Goal: Information Seeking & Learning: Learn about a topic

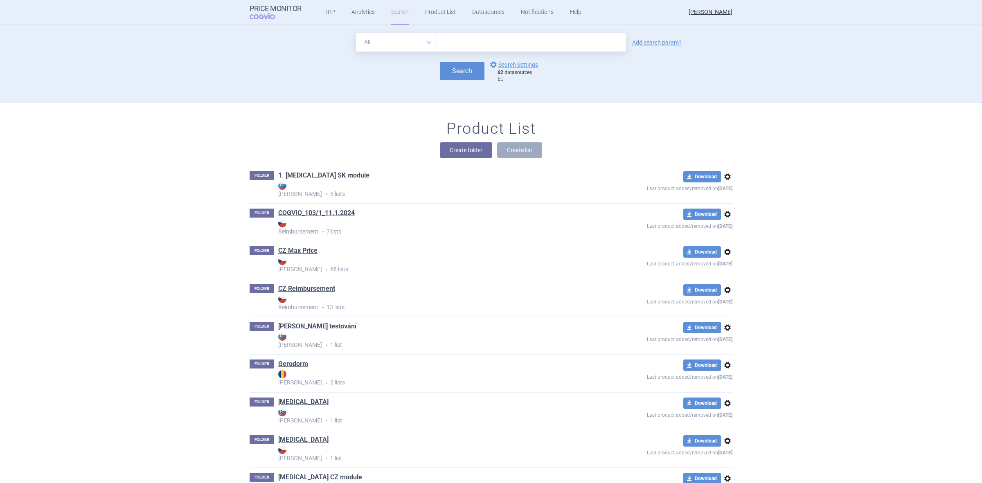
click at [326, 177] on link "1. [MEDICAL_DATA] SK module" at bounding box center [323, 175] width 91 height 9
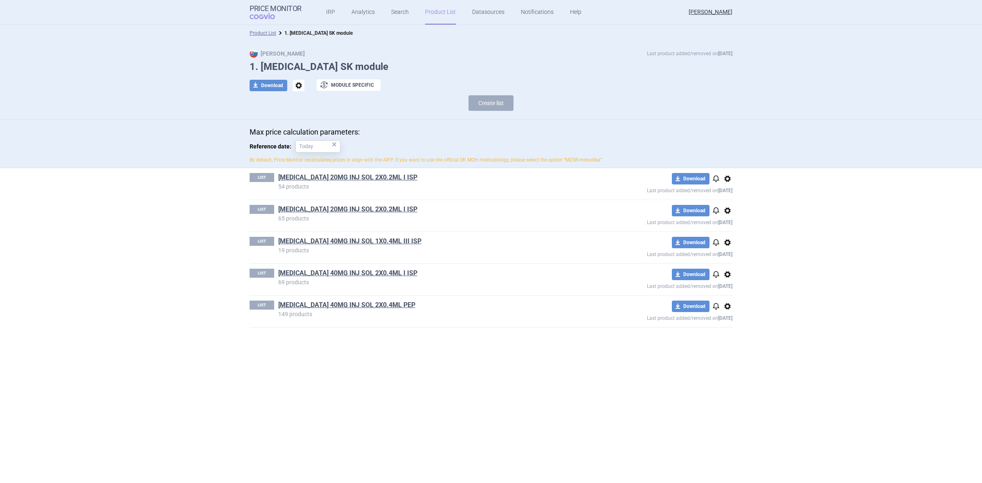
click at [346, 182] on h1 "[MEDICAL_DATA] 20MG INJ SOL 2X0.2ML I ISP" at bounding box center [432, 178] width 309 height 11
click at [347, 180] on link "[MEDICAL_DATA] 20MG INJ SOL 2X0.2ML I ISP" at bounding box center [347, 177] width 139 height 9
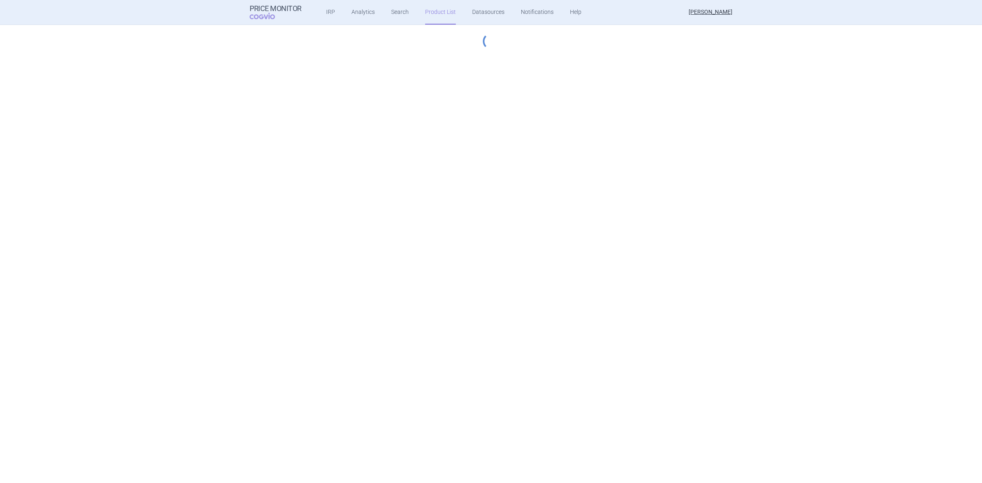
select select "2022-12-01"
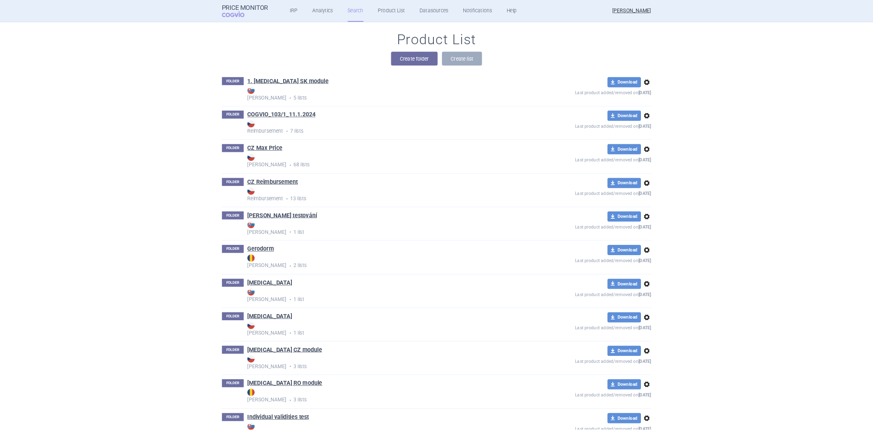
scroll to position [102, 0]
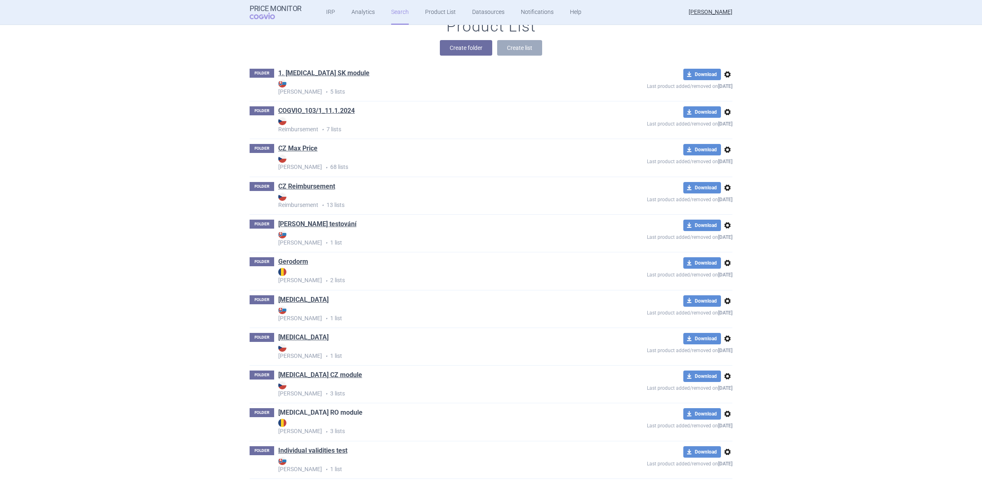
click at [314, 411] on link "[MEDICAL_DATA] RO module" at bounding box center [320, 412] width 84 height 9
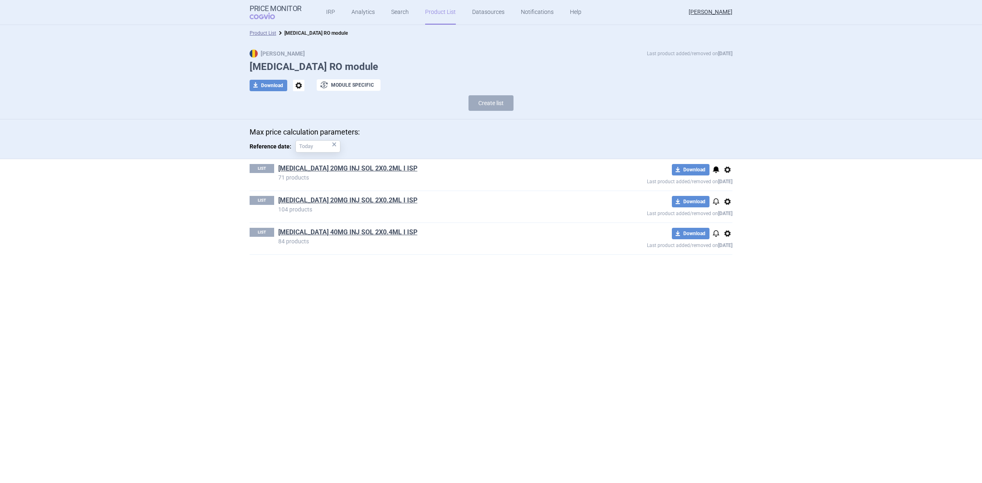
click at [337, 164] on div "LIST [MEDICAL_DATA] 20MG INJ SOL 2X0.2ML I ISP 71 products download Download no…" at bounding box center [491, 174] width 483 height 31
click at [336, 171] on link "[MEDICAL_DATA] 20MG INJ SOL 2X0.2ML I ISP" at bounding box center [347, 168] width 139 height 9
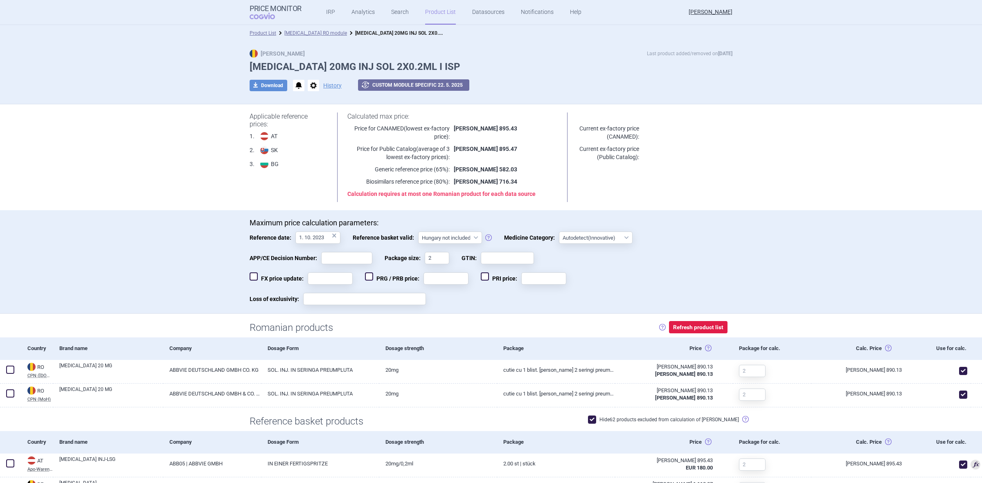
drag, startPoint x: 76, startPoint y: 4, endPoint x: 873, endPoint y: 42, distance: 797.8
click at [842, 74] on div "Max Price Last product added/removed on [DATE] [MEDICAL_DATA] 20MG INJ SOL 2X0.…" at bounding box center [491, 72] width 982 height 63
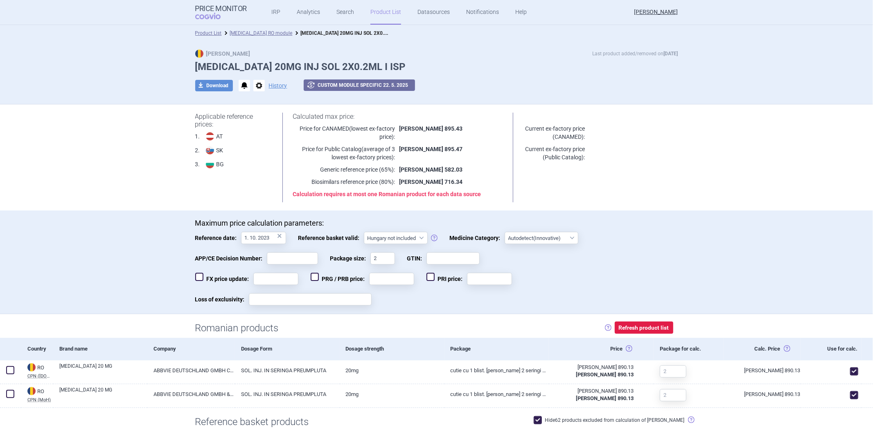
click at [197, 217] on div "Maximum price calculation parameters: Reference date: 1. 10. 2023 × Reference b…" at bounding box center [436, 261] width 873 height 103
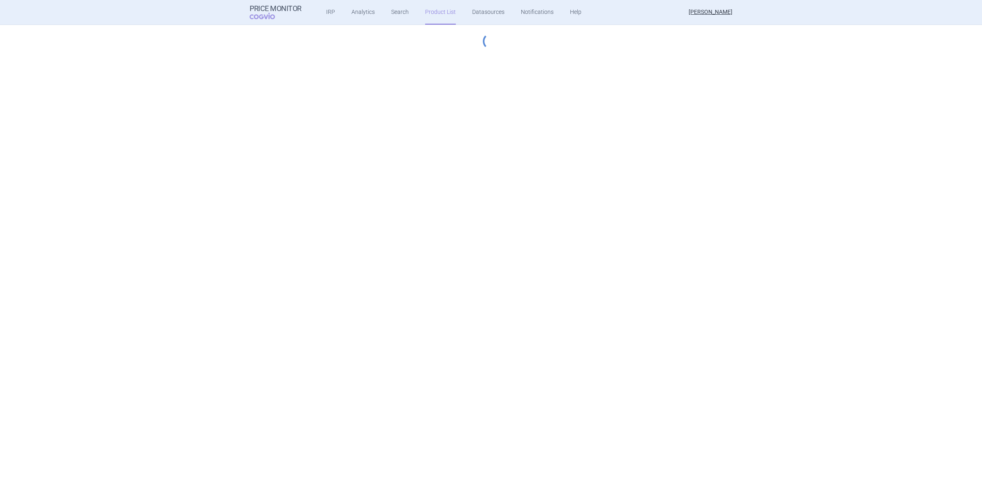
select select "[DATE]"
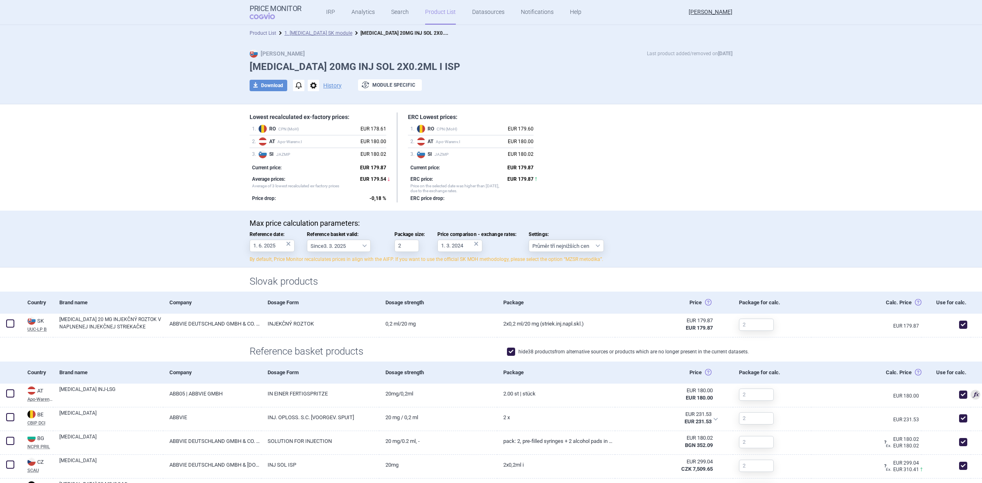
click at [270, 31] on link "Product List" at bounding box center [263, 33] width 27 height 6
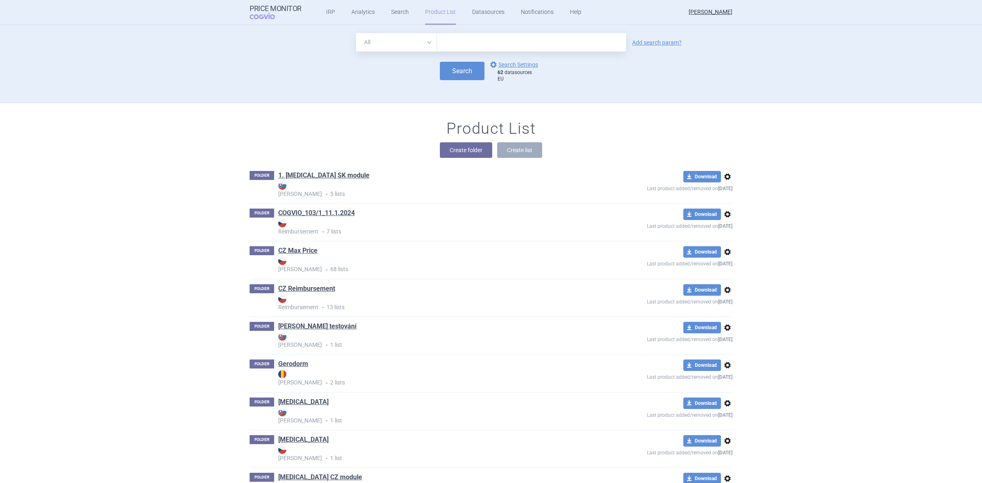
click at [314, 207] on div "FOLDER COGVIO_103/1_11.1.2024 Reimbursement • 7 lists download Download options…" at bounding box center [491, 222] width 483 height 37
click at [305, 215] on link "COGVIO_103/1_11.1.2024" at bounding box center [316, 213] width 76 height 9
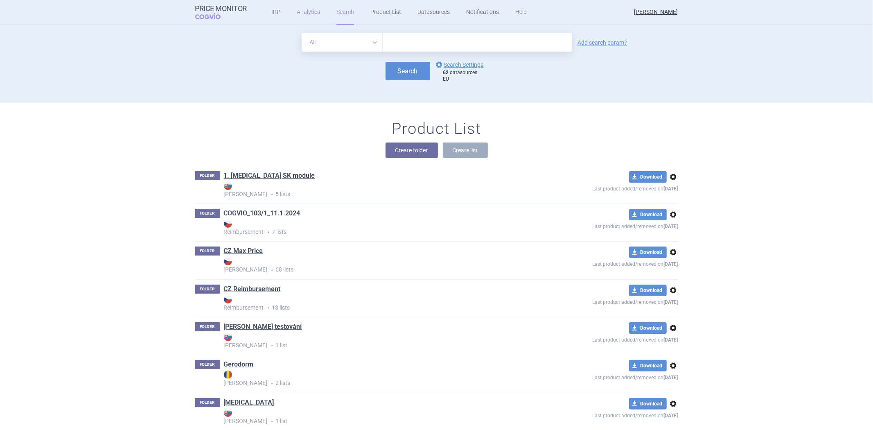
click at [310, 9] on link "Analytics" at bounding box center [308, 12] width 23 height 25
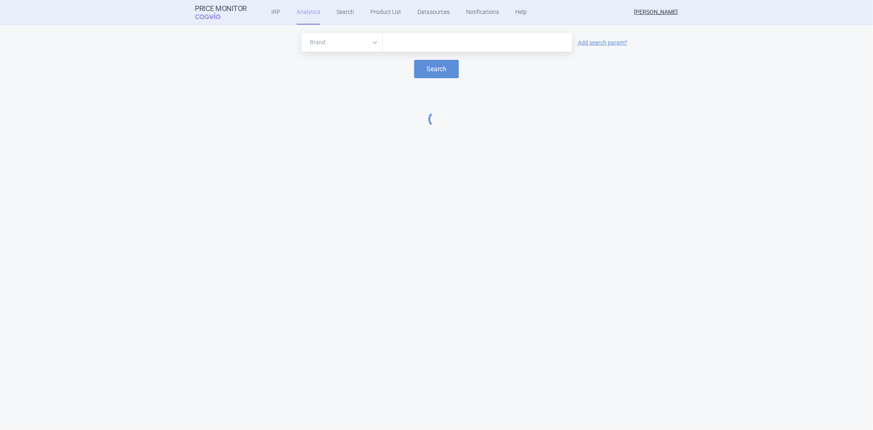
drag, startPoint x: 372, startPoint y: 38, endPoint x: 378, endPoint y: 38, distance: 5.3
click at [372, 38] on select "Brand ATC/Active substance Therapeutic area" at bounding box center [341, 42] width 81 height 18
click at [388, 39] on input "text" at bounding box center [477, 42] width 181 height 11
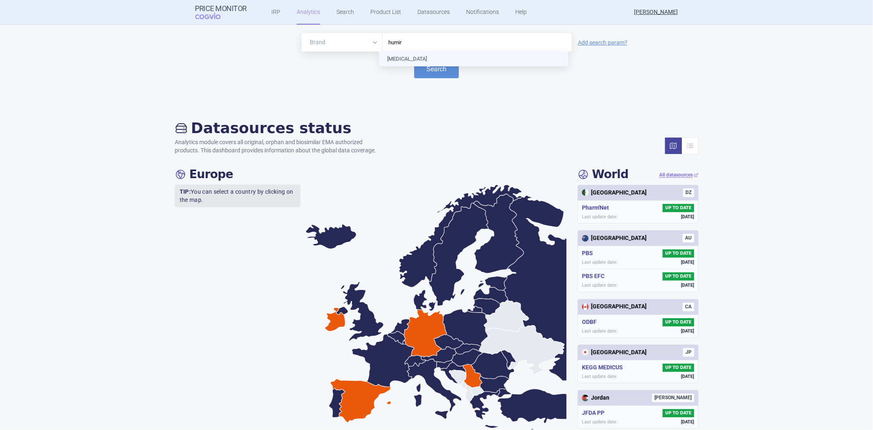
type input "humira"
click at [440, 73] on button "Search" at bounding box center [436, 69] width 45 height 18
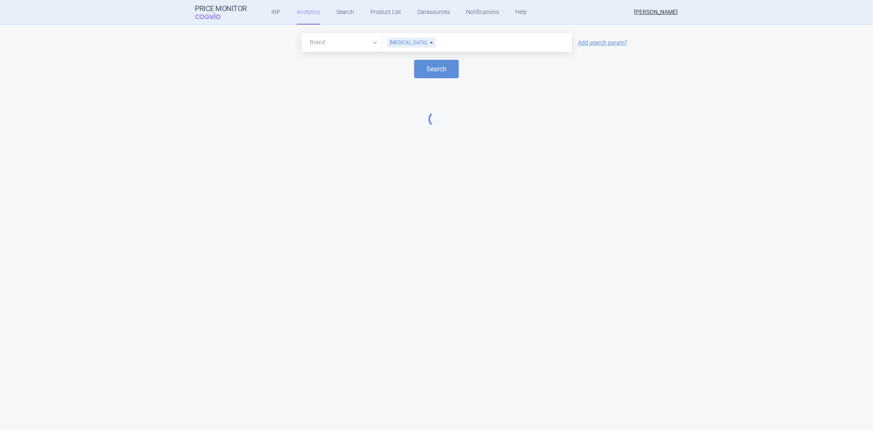
select select "EUR"
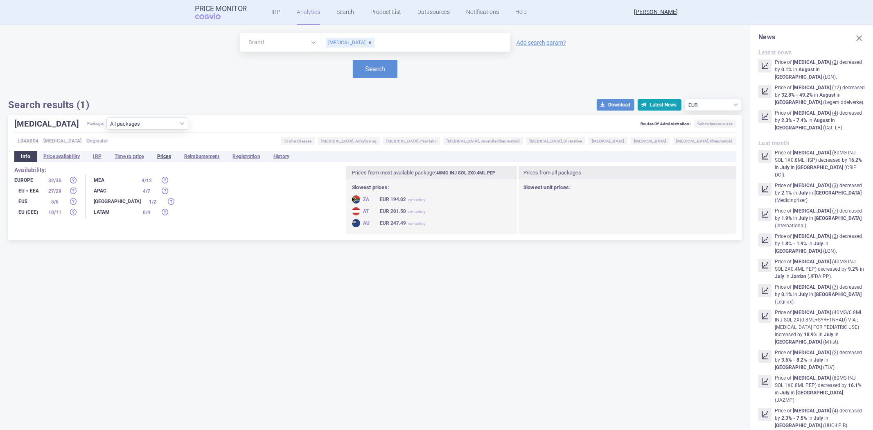
click at [157, 155] on li "Prices" at bounding box center [164, 156] width 27 height 11
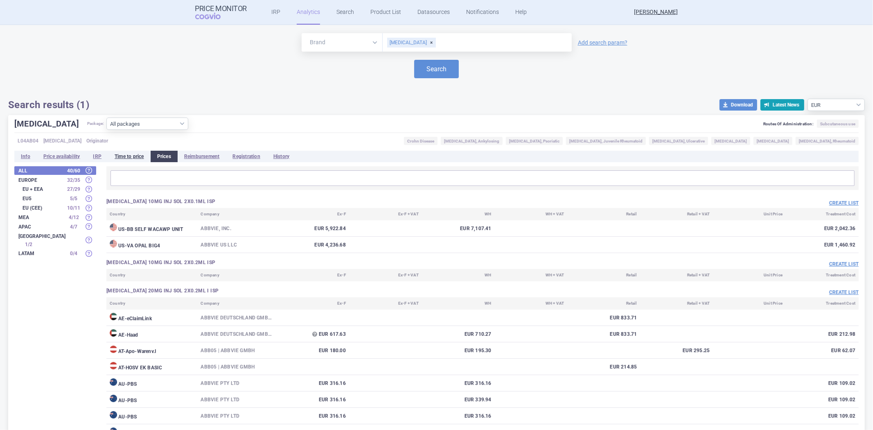
click at [128, 161] on li "Time to price" at bounding box center [129, 156] width 43 height 11
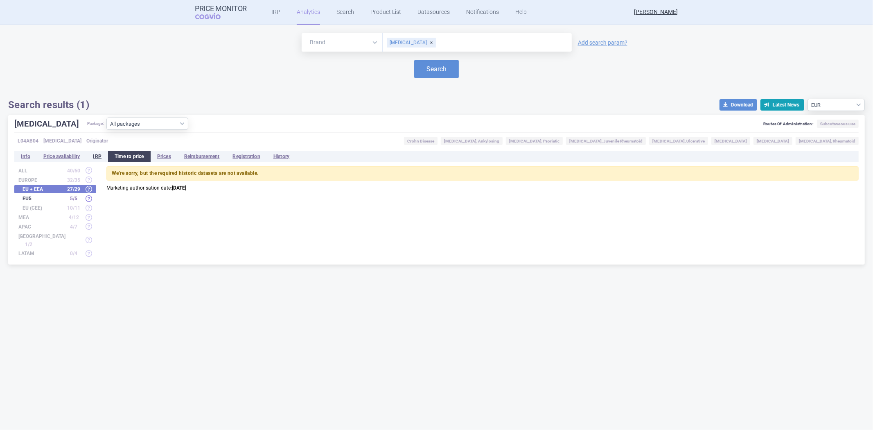
click at [104, 153] on li "IRP" at bounding box center [97, 156] width 22 height 11
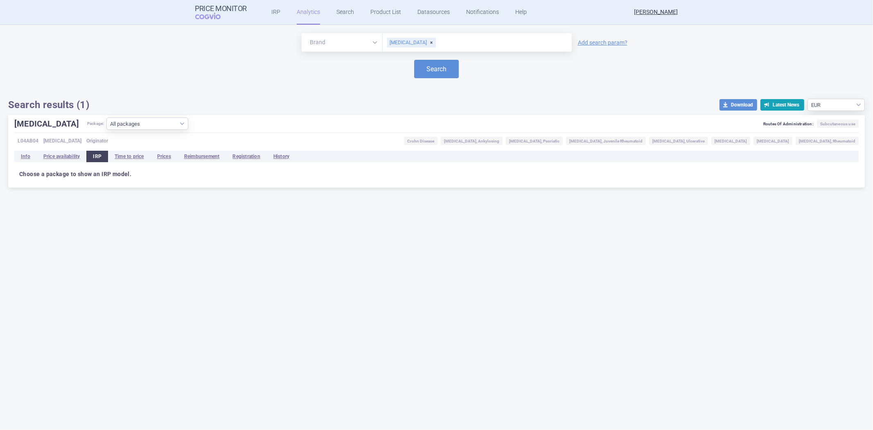
click at [409, 41] on div "[MEDICAL_DATA]" at bounding box center [411, 43] width 49 height 10
type input "hulio"
click at [414, 74] on button "Search" at bounding box center [436, 69] width 45 height 18
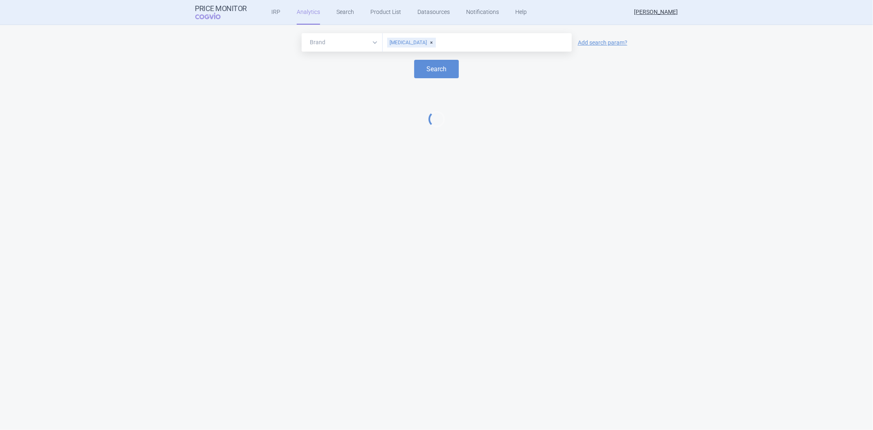
select select "EUR"
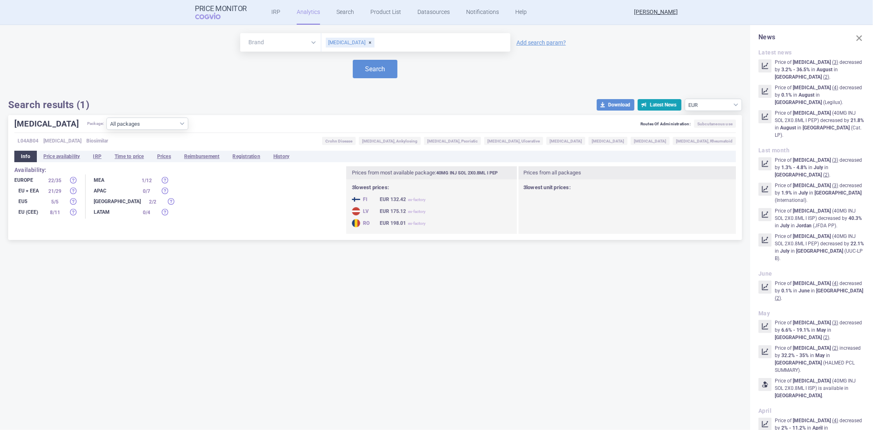
click at [162, 148] on div "HULIO Package: All packages 20MG INJ SOL 1X0.4ML ISP ( 1 ) 20MG INJ SOL 2X0.4ML…" at bounding box center [374, 177] width 733 height 125
click at [164, 154] on li "Prices" at bounding box center [164, 156] width 27 height 11
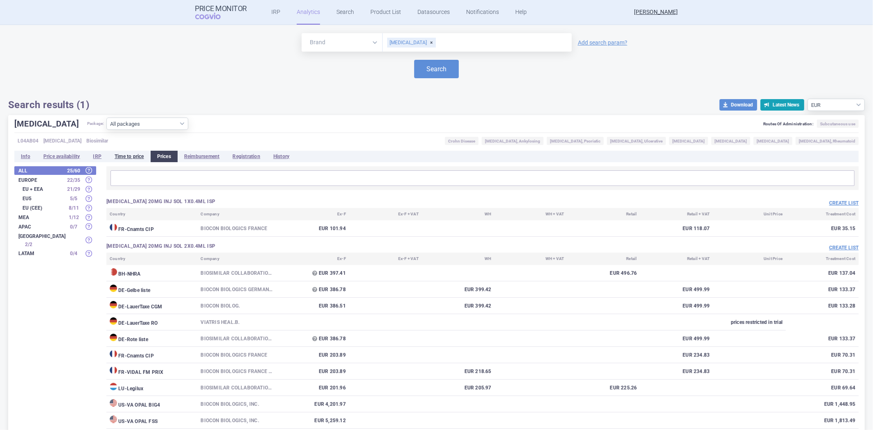
click at [141, 156] on li "Time to price" at bounding box center [129, 156] width 43 height 11
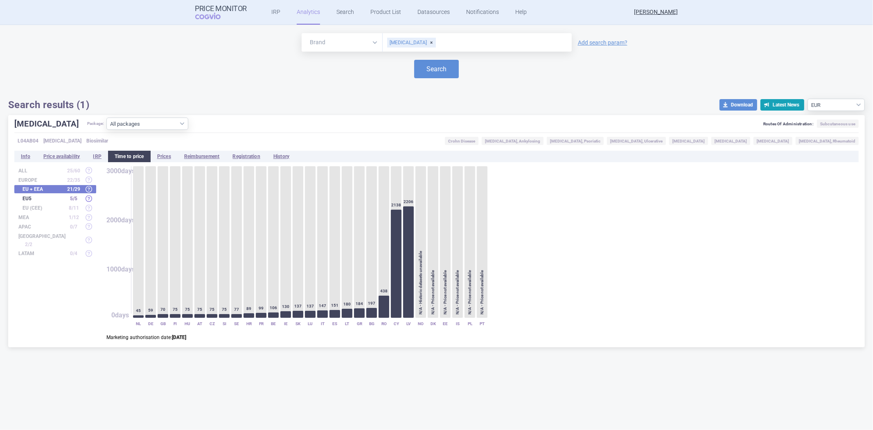
click at [159, 149] on div "HULIO Package: All packages 20MG INJ SOL 1X0.4ML ISP ( 1 ) 20MG INJ SOL 2X0.4ML…" at bounding box center [436, 231] width 856 height 232
click at [160, 154] on li "Prices" at bounding box center [164, 156] width 27 height 11
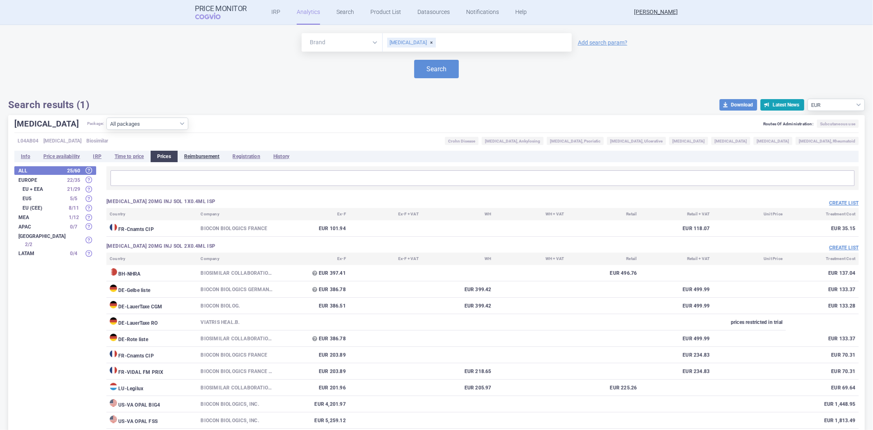
click at [205, 153] on li "Reimbursement" at bounding box center [202, 156] width 49 height 11
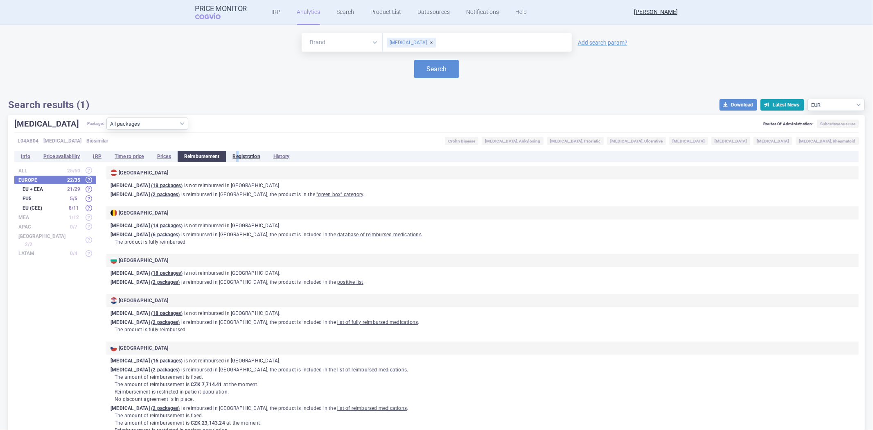
click at [240, 160] on li "Registration" at bounding box center [246, 156] width 40 height 11
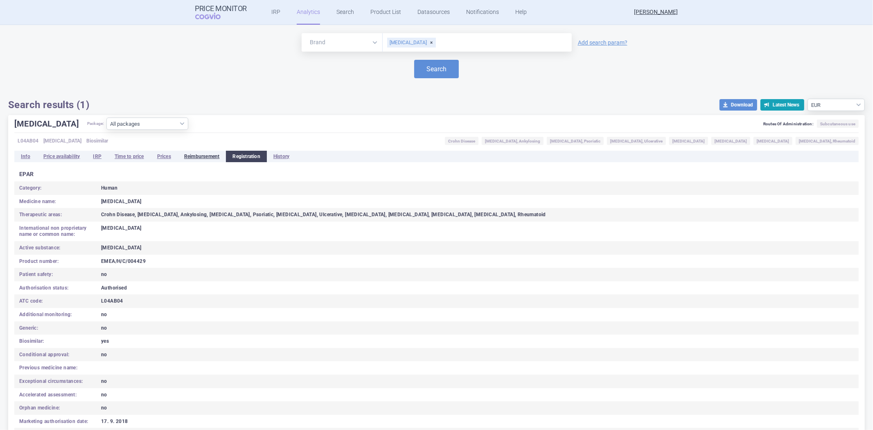
click at [211, 155] on li "Reimbursement" at bounding box center [202, 156] width 49 height 11
